Goal: Task Accomplishment & Management: Use online tool/utility

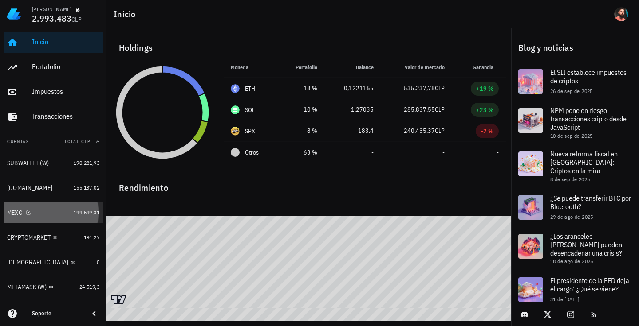
click at [62, 216] on div "MEXC" at bounding box center [38, 213] width 63 height 8
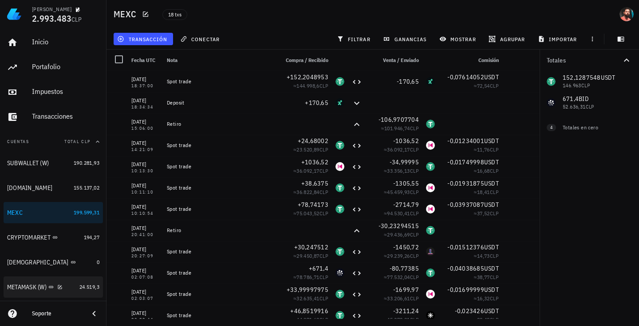
scroll to position [91, 0]
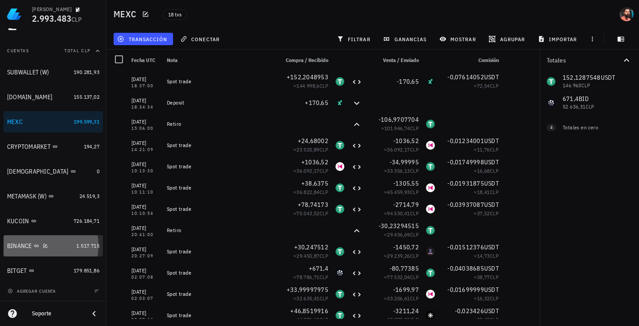
click at [76, 255] on link "BINANCE 1.517.715" at bounding box center [53, 245] width 99 height 21
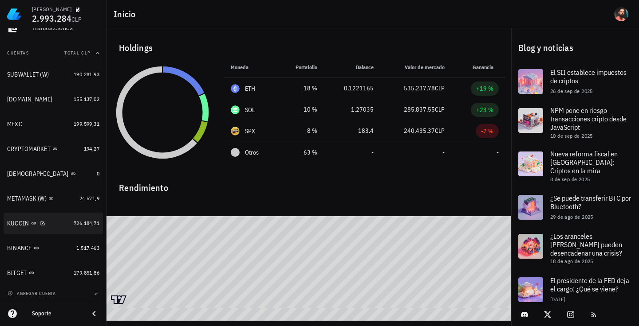
scroll to position [91, 0]
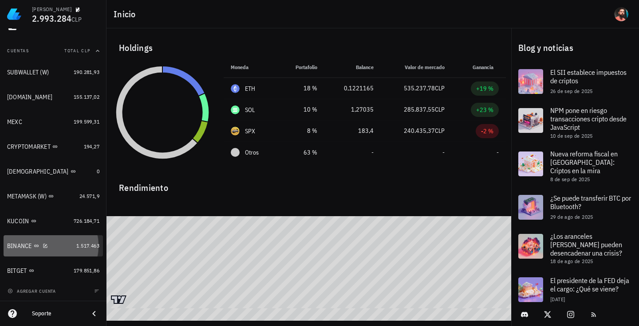
click at [63, 244] on div "BINANCE" at bounding box center [40, 246] width 66 height 8
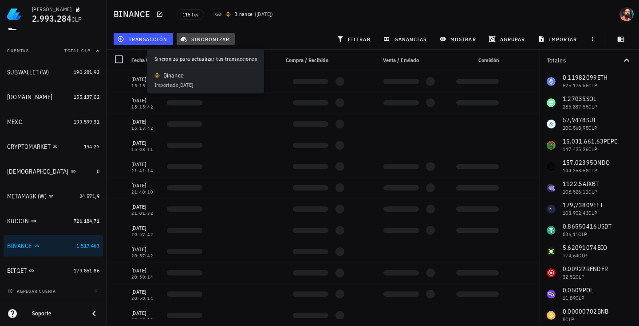
click at [208, 36] on span "sincronizar" at bounding box center [205, 38] width 47 height 7
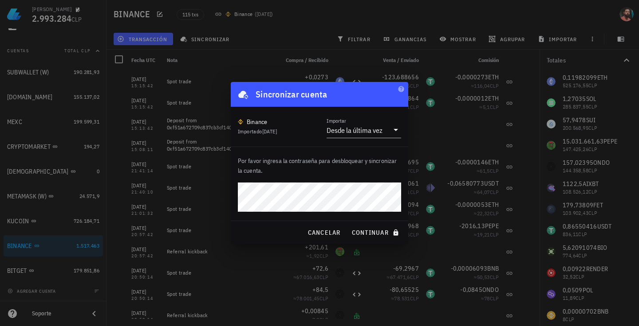
click at [348, 225] on button "continuar" at bounding box center [376, 233] width 57 height 16
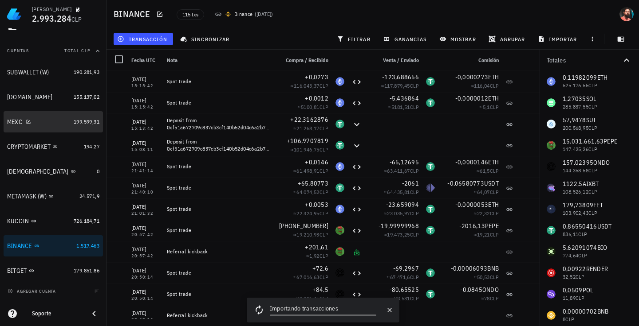
click at [59, 127] on div "MEXC" at bounding box center [38, 122] width 63 height 19
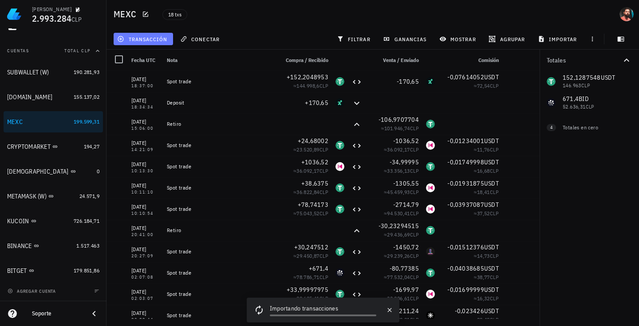
click at [158, 40] on span "transacción" at bounding box center [143, 38] width 48 height 7
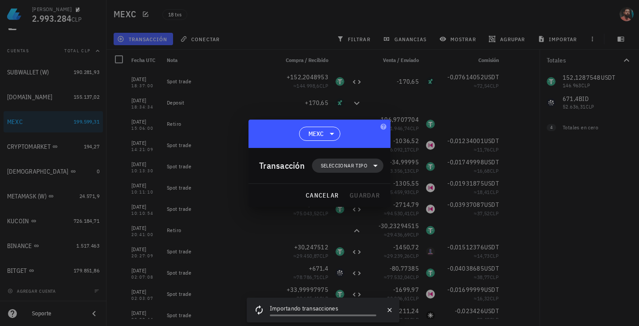
click at [335, 167] on span "Seleccionar tipo" at bounding box center [344, 165] width 47 height 9
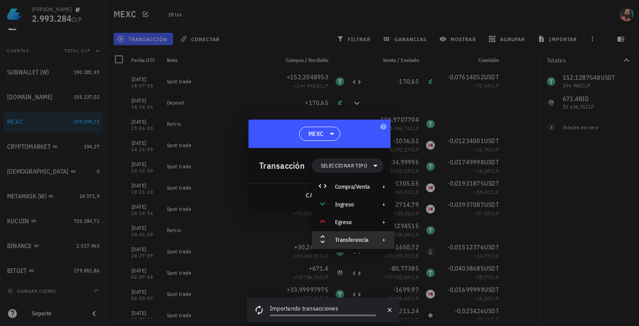
click at [370, 237] on div "Transferencia" at bounding box center [353, 240] width 82 height 18
click at [424, 257] on div "Retiro" at bounding box center [436, 262] width 83 height 18
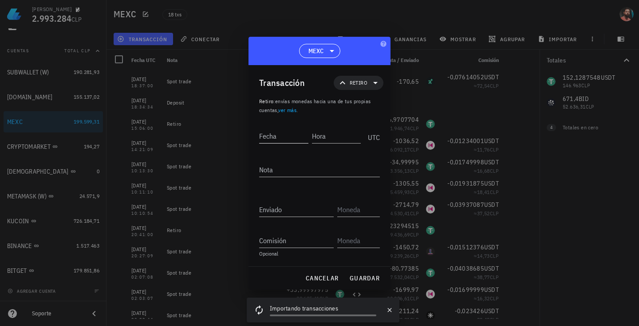
click at [281, 137] on input "Fecha" at bounding box center [283, 136] width 49 height 14
type input "[DATE]"
click at [321, 141] on input "Hora" at bounding box center [336, 136] width 47 height 14
type input "21:31:36"
click at [296, 162] on div "Nota" at bounding box center [319, 171] width 121 height 29
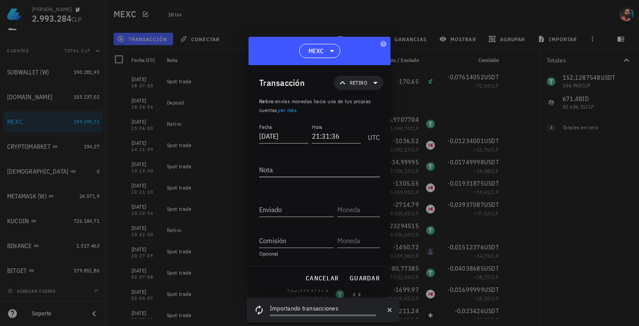
click at [284, 167] on textarea "Nota" at bounding box center [319, 170] width 121 height 14
type textarea "Retiro"
click at [275, 212] on input "Enviado" at bounding box center [296, 210] width 74 height 14
paste input "152,20489528"
type input "152,20489528"
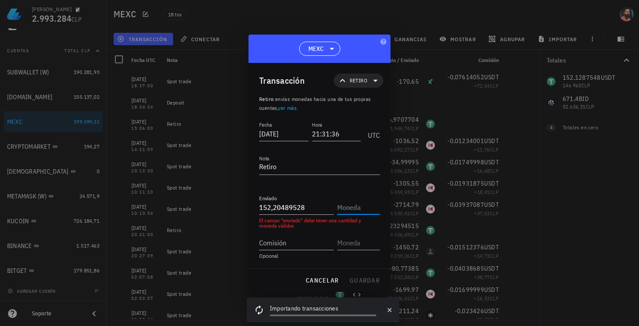
click at [365, 208] on input "text" at bounding box center [357, 207] width 41 height 14
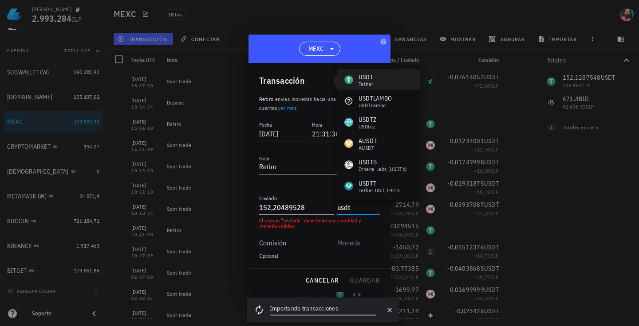
click at [374, 78] on div "USDT Tether" at bounding box center [378, 79] width 83 height 21
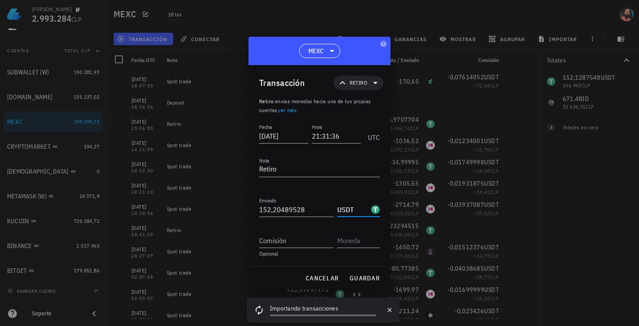
type input "USDT"
click at [360, 279] on span "guardar" at bounding box center [364, 278] width 31 height 8
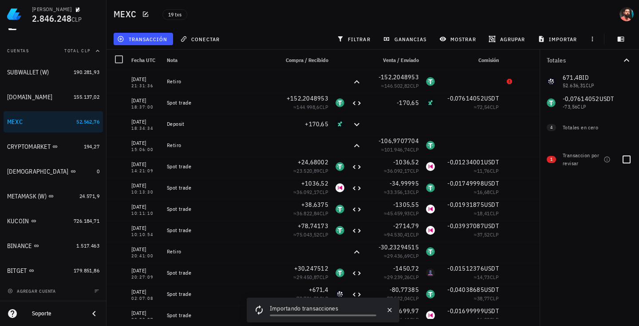
click at [565, 165] on div "Transaccion por revisar" at bounding box center [580, 160] width 37 height 16
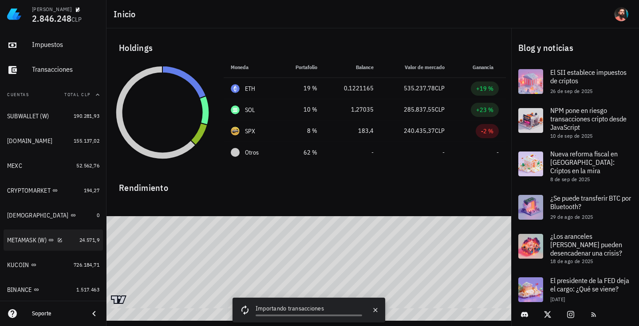
scroll to position [47, 0]
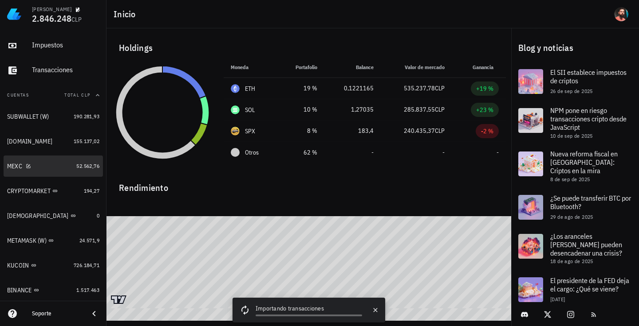
click at [74, 174] on link "MEXC 52.562,76" at bounding box center [53, 166] width 99 height 21
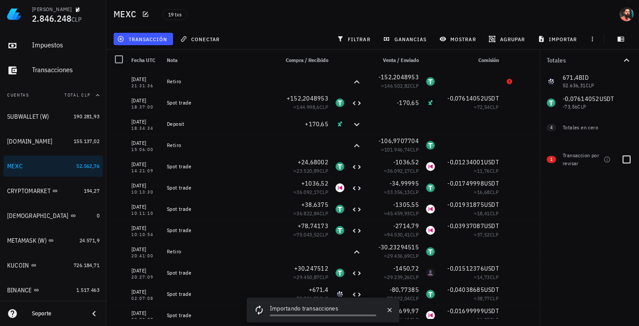
click at [550, 163] on div "1 Transaccion por revisar" at bounding box center [588, 158] width 99 height 32
click at [553, 163] on div "1 Transaccion por revisar" at bounding box center [588, 158] width 99 height 32
click at [555, 156] on div "1 Transaccion por revisar" at bounding box center [588, 158] width 99 height 32
click at [580, 157] on div "Transaccion por revisar" at bounding box center [580, 160] width 37 height 16
click at [591, 132] on div "Totales en cero" at bounding box center [587, 127] width 51 height 19
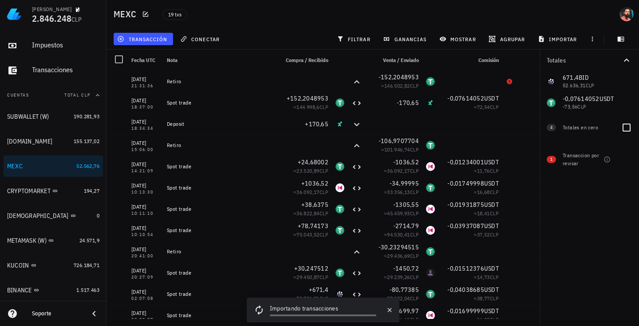
click at [552, 124] on span "4" at bounding box center [551, 127] width 2 height 7
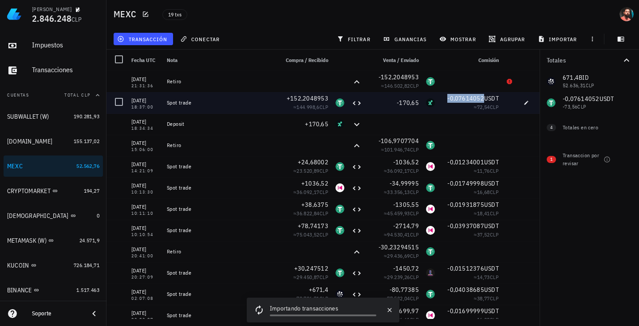
click at [451, 100] on span "-0,07614052" at bounding box center [465, 98] width 37 height 8
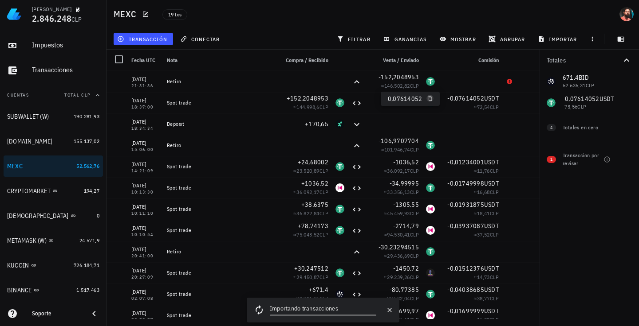
click at [427, 99] on icon "button" at bounding box center [429, 98] width 4 height 5
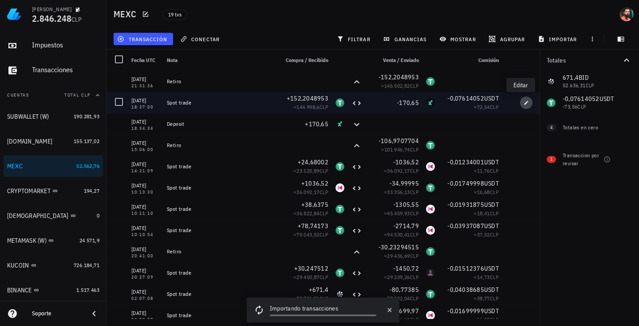
click at [523, 100] on icon "button" at bounding box center [525, 102] width 5 height 5
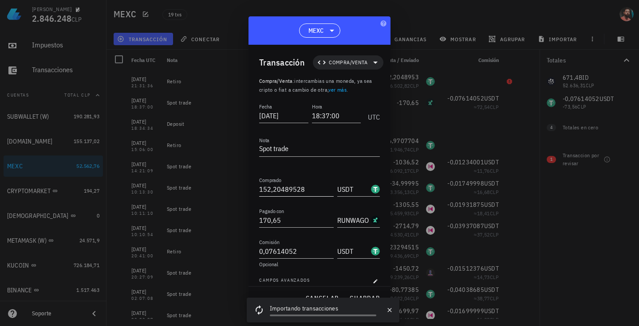
click at [296, 191] on input "152,20489528" at bounding box center [296, 189] width 74 height 14
click at [360, 291] on button "guardar" at bounding box center [364, 298] width 38 height 16
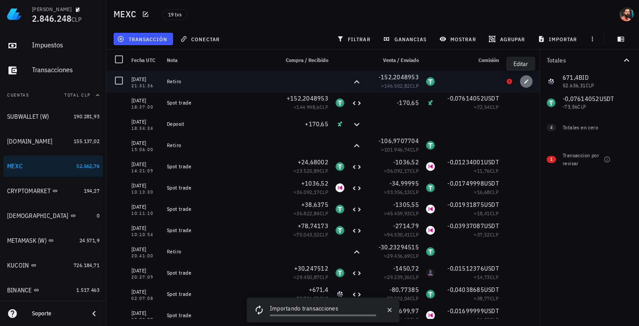
click at [523, 82] on icon "button" at bounding box center [525, 81] width 5 height 5
type input "[DATE]"
type input "21:31:36"
type textarea "Retiro"
type input "152,20489528"
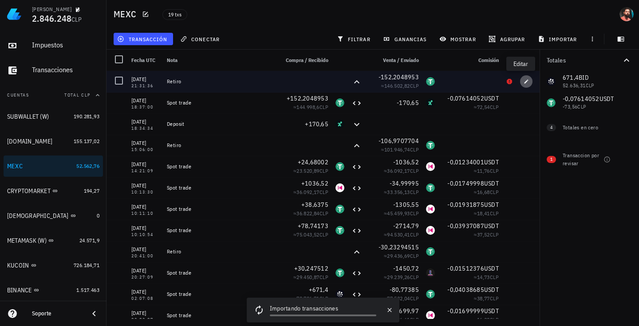
type input "USDT"
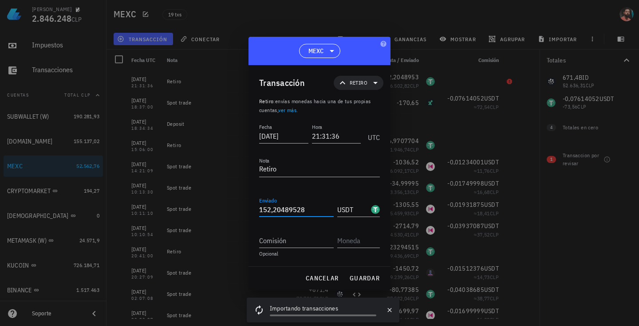
click at [274, 216] on input "152,20489528" at bounding box center [296, 210] width 74 height 14
click at [274, 216] on div "Enviado 152,20489528" at bounding box center [296, 210] width 74 height 14
click at [281, 211] on input "152,20489528" at bounding box center [296, 210] width 74 height 14
click at [282, 210] on input "152,20489528" at bounding box center [296, 210] width 74 height 14
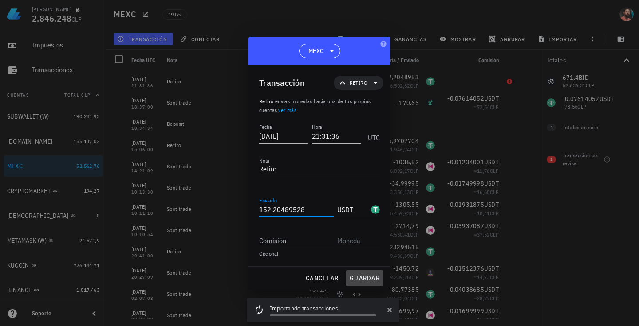
click at [371, 275] on span "guardar" at bounding box center [364, 278] width 31 height 8
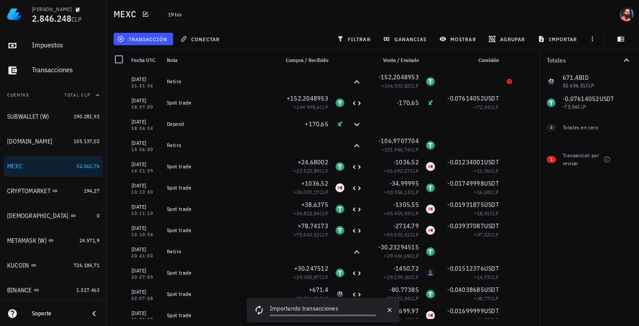
click at [554, 202] on div "Totales 671,4 BID 52.636,31 CLP 0 SAI 0 CLP 0 FACTR 0 CLP 0 RUNWAGO 0 CLP 0 ZER…" at bounding box center [588, 188] width 99 height 277
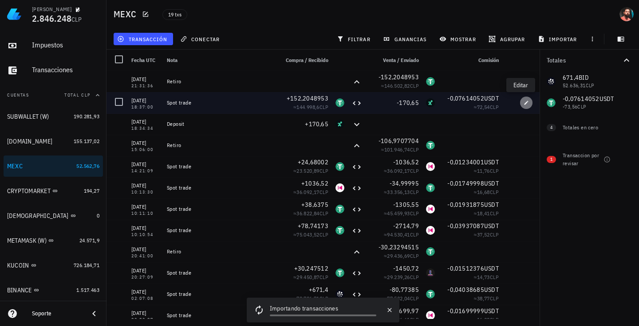
click at [520, 106] on button "button" at bounding box center [526, 103] width 12 height 12
type input "2025-09-18"
type input "18:37:00"
type textarea "Spot trade"
type input "152,20489528"
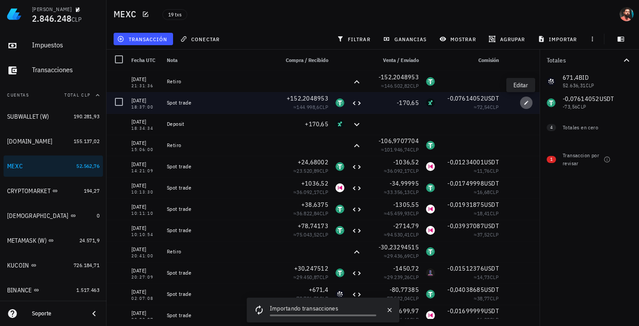
type input "USDT"
type input "170,65"
type input "RUNWAGO"
type input "0,07614052"
type input "USDT"
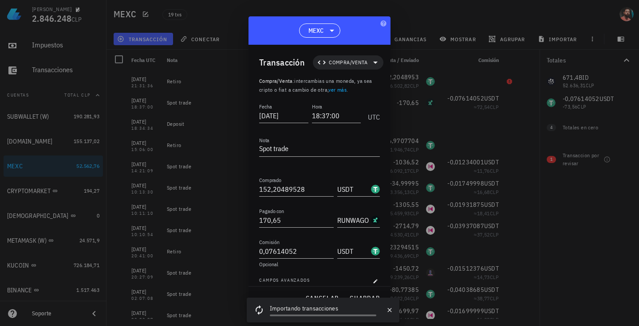
click at [448, 200] on div at bounding box center [319, 163] width 639 height 326
click at [273, 192] on input "152,20489528" at bounding box center [296, 189] width 74 height 14
paste input "8103"
click at [352, 297] on span "guardar" at bounding box center [364, 298] width 31 height 8
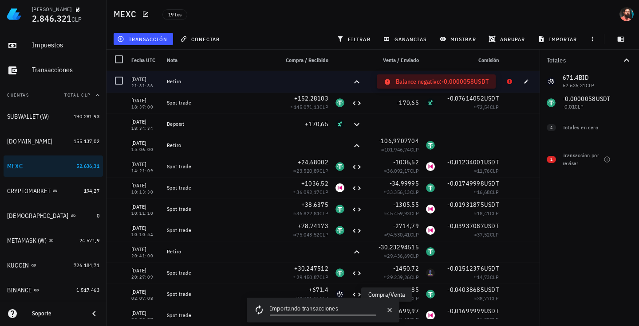
click at [506, 79] on icon at bounding box center [508, 81] width 5 height 5
click at [463, 82] on div at bounding box center [470, 81] width 64 height 21
click at [506, 78] on icon at bounding box center [509, 81] width 7 height 7
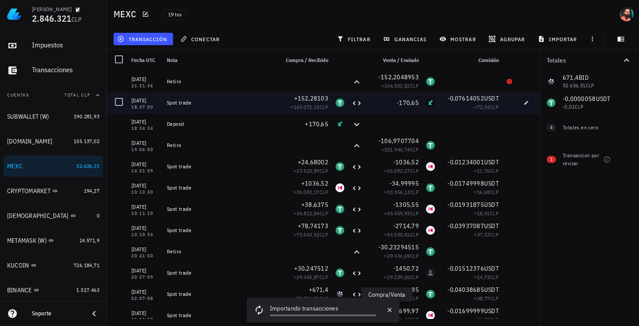
click at [310, 98] on span "+152,28103" at bounding box center [311, 98] width 35 height 8
click at [306, 98] on span "+152,28103" at bounding box center [311, 98] width 35 height 8
click at [306, 100] on span "+152,28103" at bounding box center [311, 98] width 35 height 8
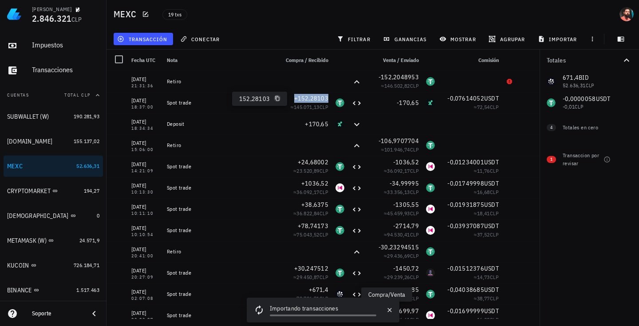
click at [275, 99] on icon "button" at bounding box center [277, 98] width 4 height 5
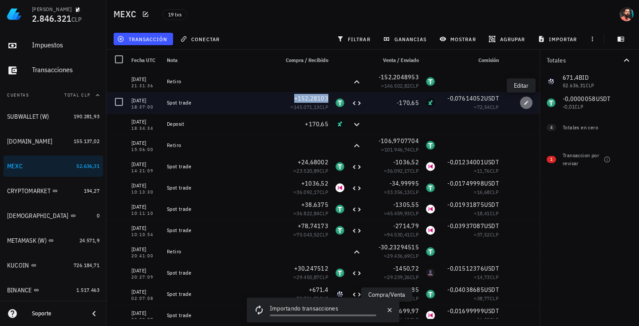
click at [523, 102] on span "button" at bounding box center [526, 102] width 12 height 5
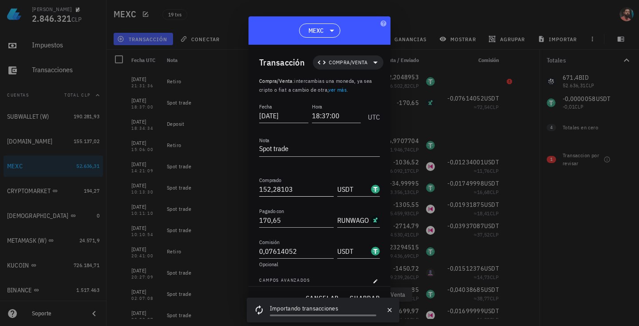
click at [285, 192] on input "152,28103" at bounding box center [296, 189] width 74 height 14
paste input "58"
click at [364, 293] on button "guardar" at bounding box center [364, 298] width 38 height 16
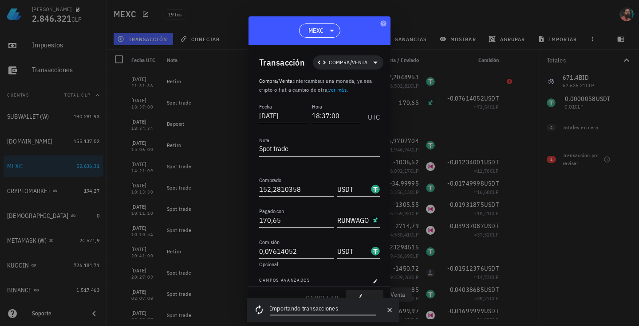
type input "152,28103"
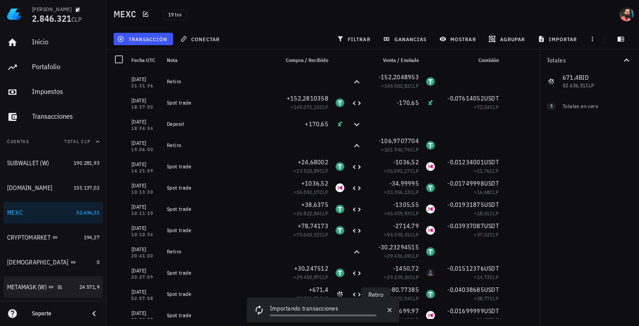
scroll to position [91, 0]
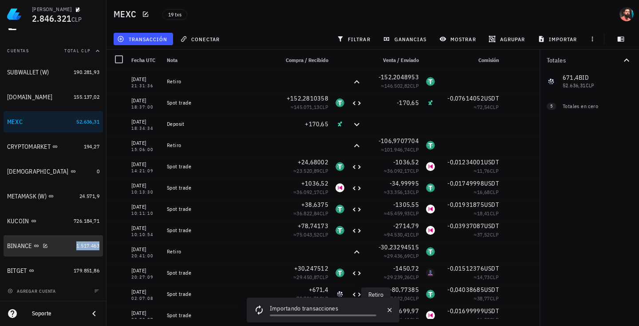
click at [76, 243] on span "1.517.463" at bounding box center [87, 246] width 23 height 7
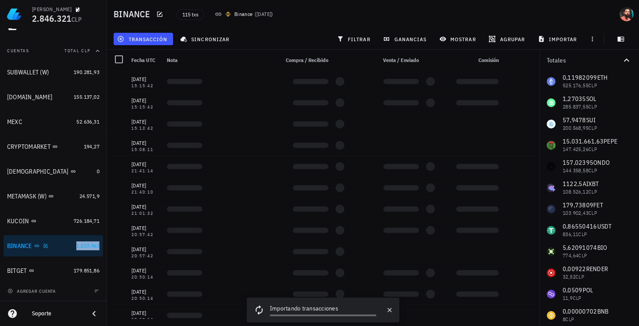
click at [64, 243] on div "BINANCE" at bounding box center [40, 246] width 66 height 8
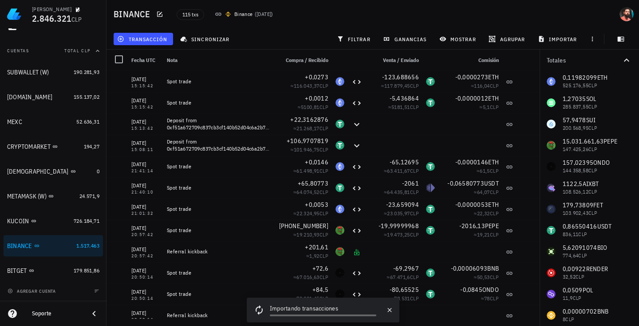
click at [340, 12] on div "115 txs Binance ( hace 21 días )" at bounding box center [310, 14] width 278 height 22
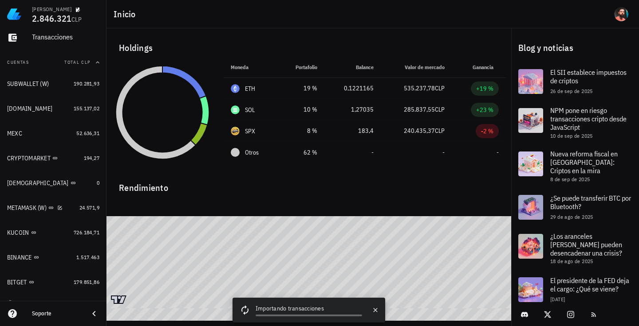
scroll to position [89, 0]
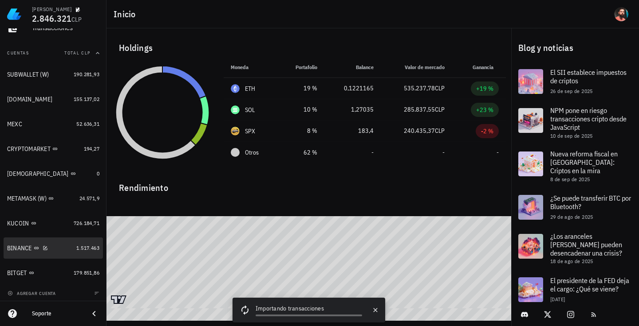
click at [66, 242] on div "BINANCE" at bounding box center [40, 248] width 66 height 19
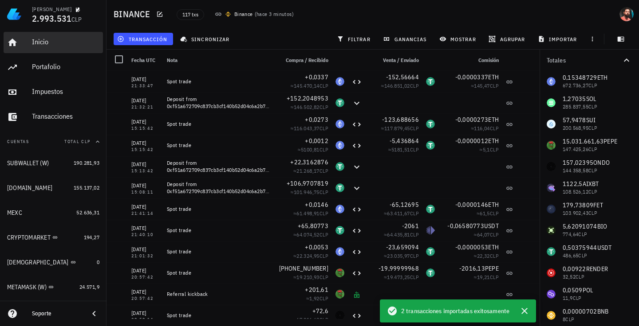
click at [43, 44] on div "Inicio" at bounding box center [65, 42] width 67 height 8
